Goal: Transaction & Acquisition: Book appointment/travel/reservation

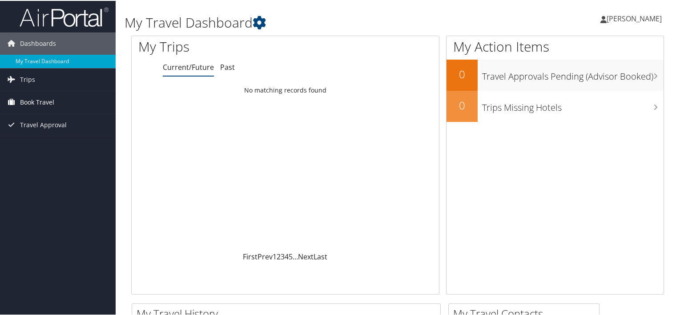
click at [30, 99] on span "Book Travel" at bounding box center [37, 101] width 34 height 22
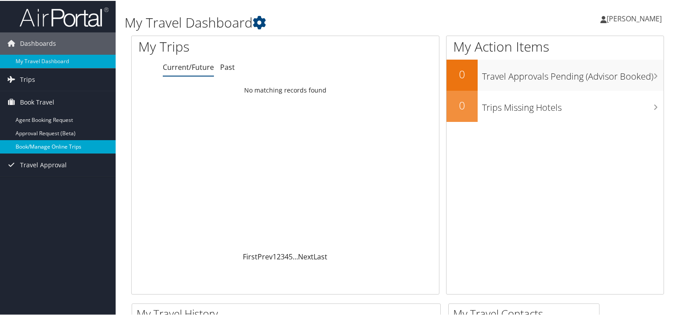
click at [48, 146] on link "Book/Manage Online Trips" at bounding box center [58, 145] width 116 height 13
